Goal: Complete application form

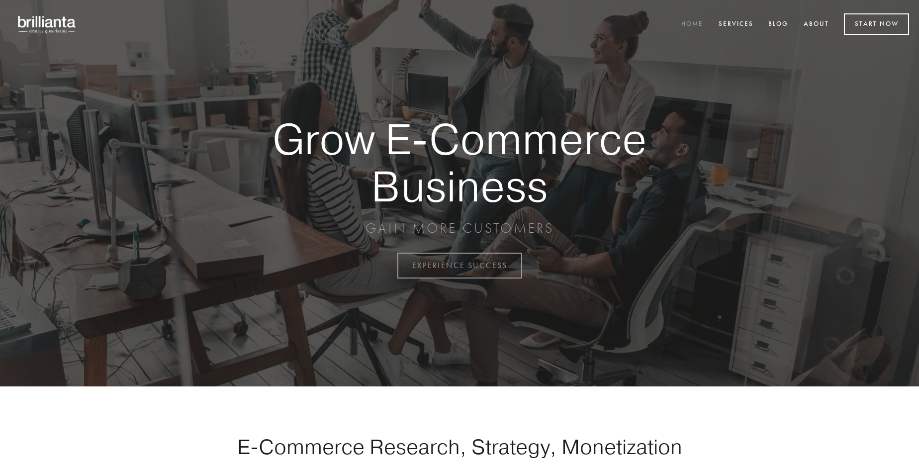
scroll to position [2607, 0]
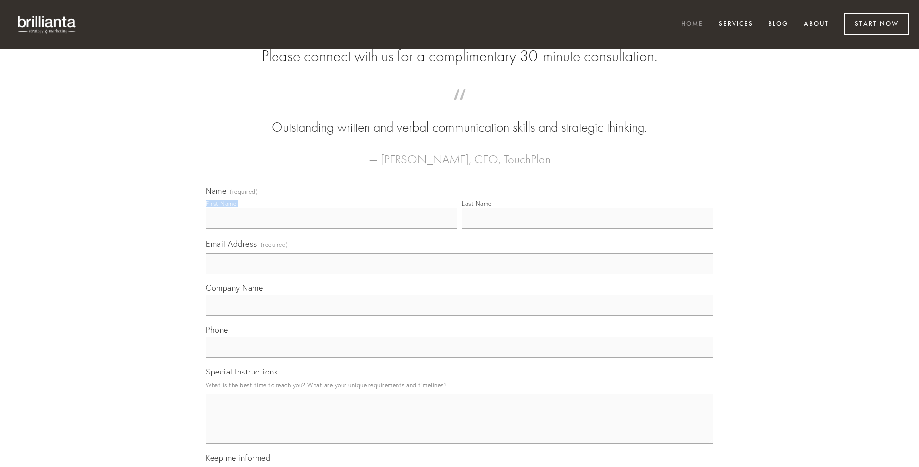
type input "[PERSON_NAME]"
click at [587, 229] on input "Last Name" at bounding box center [587, 218] width 251 height 21
type input "[PERSON_NAME]"
click at [460, 274] on input "Email Address (required)" at bounding box center [459, 263] width 507 height 21
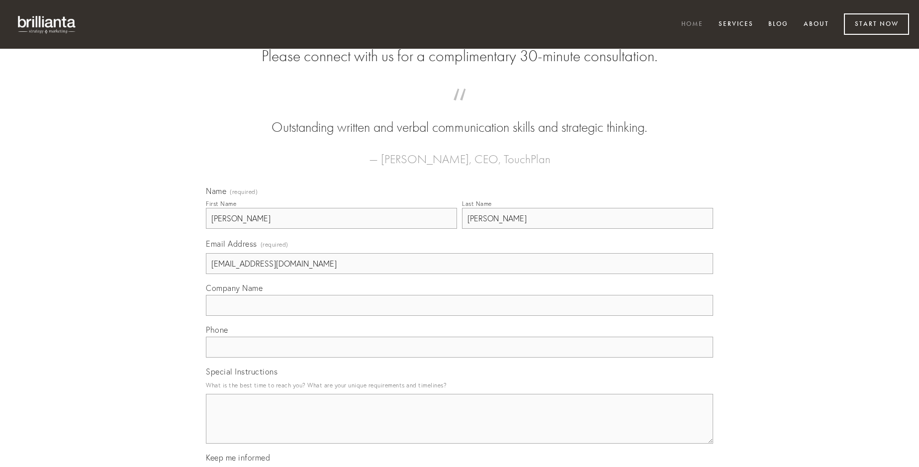
type input "[EMAIL_ADDRESS][DOMAIN_NAME]"
click at [460, 316] on input "Company Name" at bounding box center [459, 305] width 507 height 21
type input "attonbitus"
click at [460, 358] on input "text" at bounding box center [459, 347] width 507 height 21
click at [460, 428] on textarea "Special Instructions" at bounding box center [459, 419] width 507 height 50
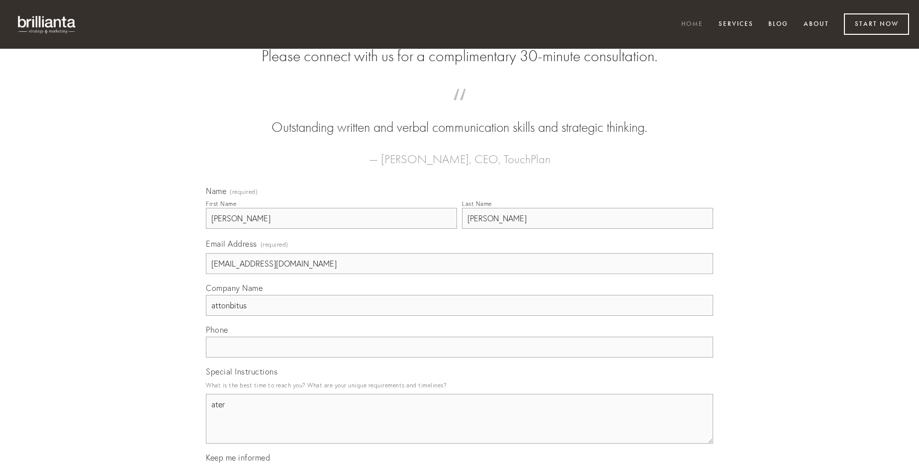
type textarea "ater"
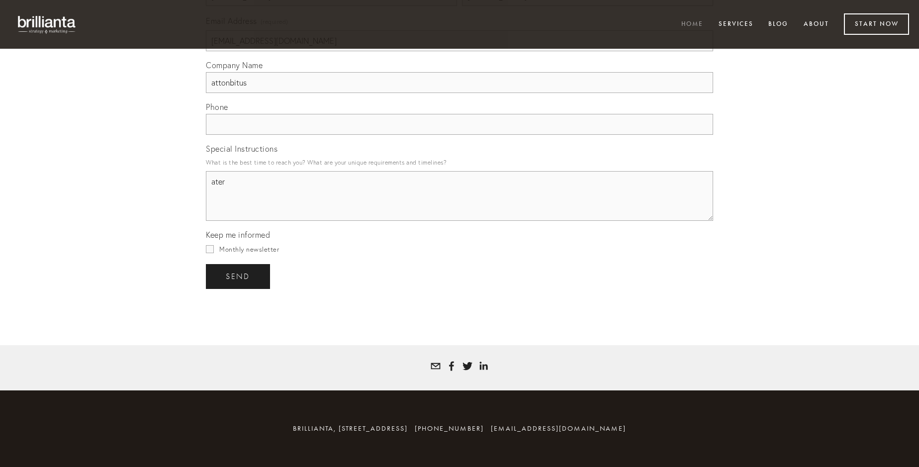
click at [239, 276] on span "send" at bounding box center [238, 276] width 24 height 9
